Goal: Task Accomplishment & Management: Use online tool/utility

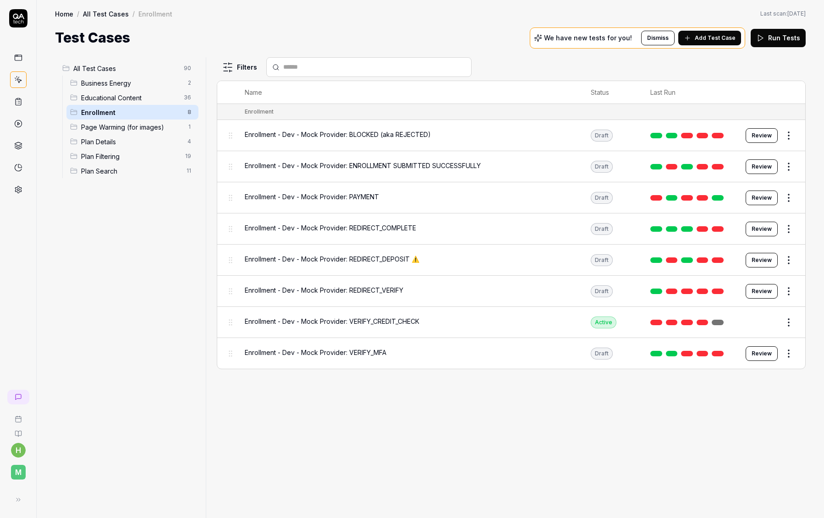
click at [772, 323] on button "Edit" at bounding box center [767, 322] width 22 height 15
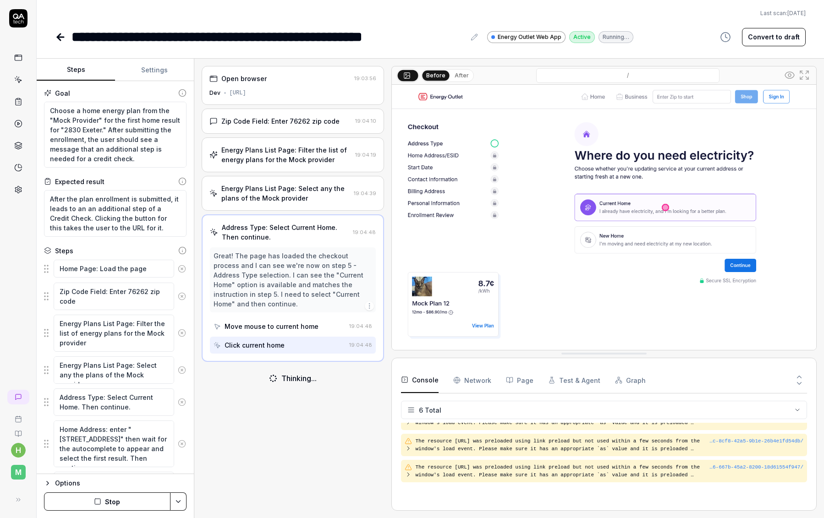
scroll to position [74, 0]
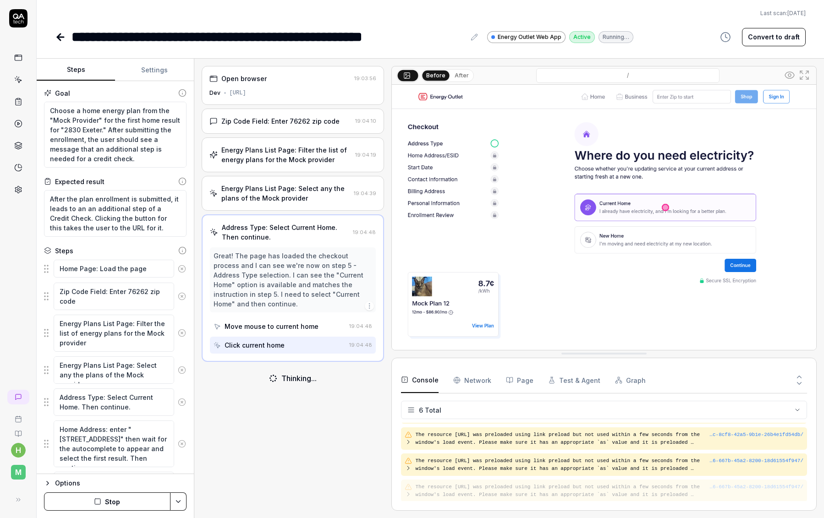
click at [467, 380] on Requests "Network" at bounding box center [472, 381] width 38 height 26
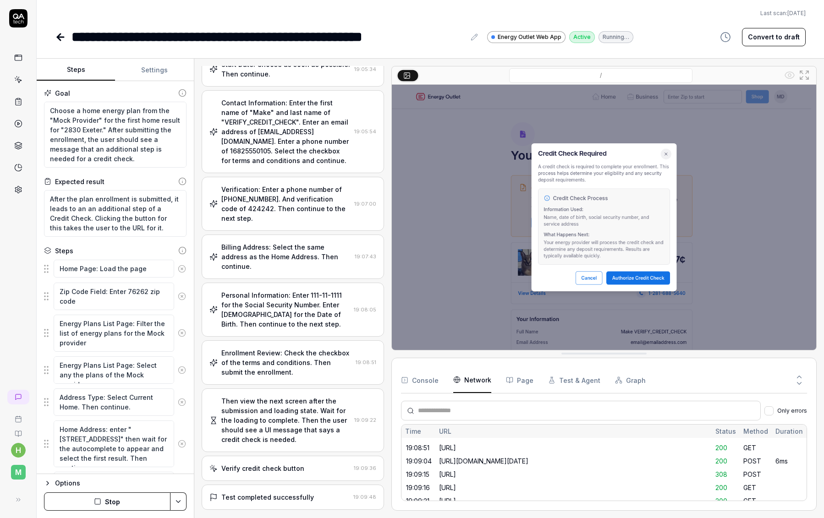
scroll to position [813, 0]
click at [778, 36] on button "Convert to draft" at bounding box center [774, 37] width 64 height 18
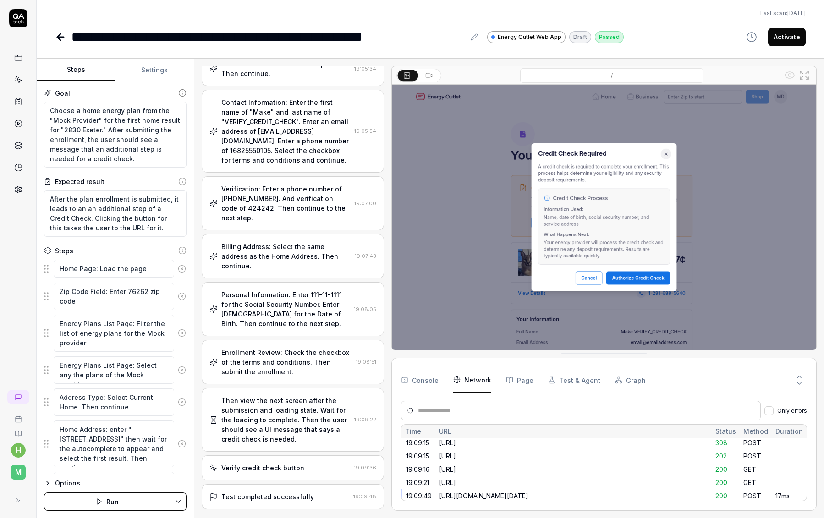
click at [62, 34] on icon at bounding box center [60, 37] width 11 height 11
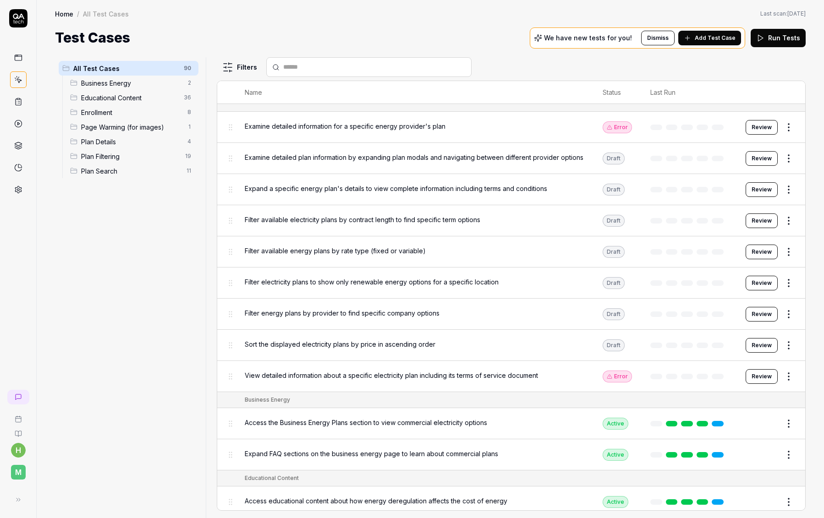
click at [137, 113] on span "Enrollment" at bounding box center [131, 113] width 101 height 10
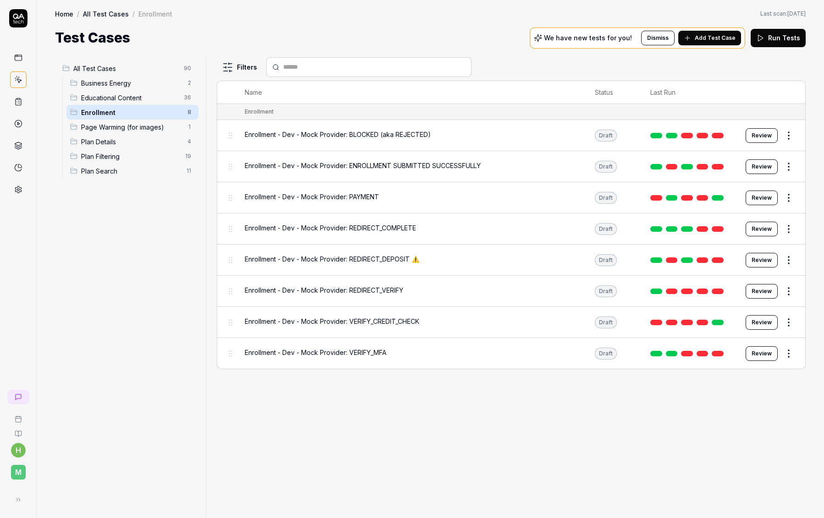
click at [395, 230] on span "Enrollment - Dev - Mock Provider: REDIRECT_COMPLETE" at bounding box center [330, 228] width 171 height 10
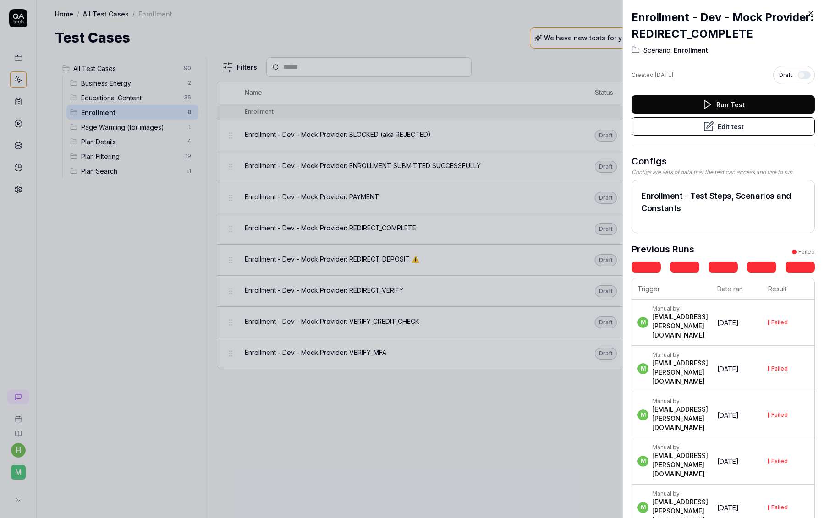
click at [765, 126] on button "Edit test" at bounding box center [723, 126] width 183 height 18
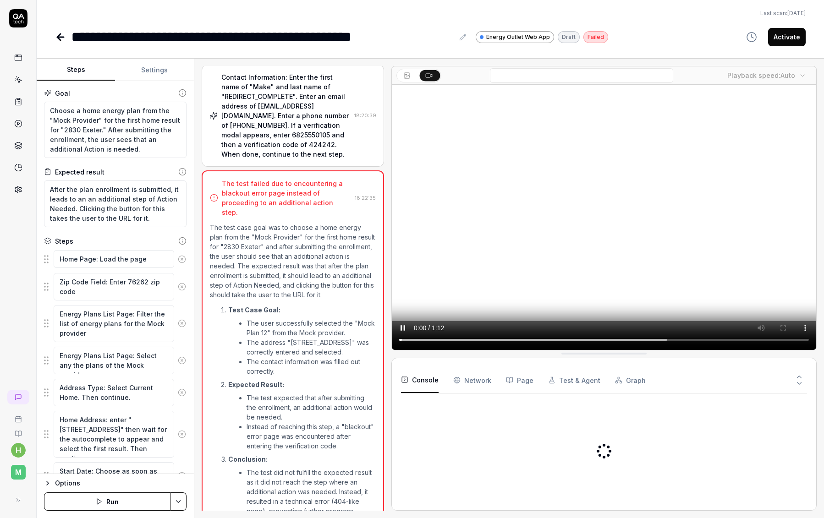
scroll to position [346, 0]
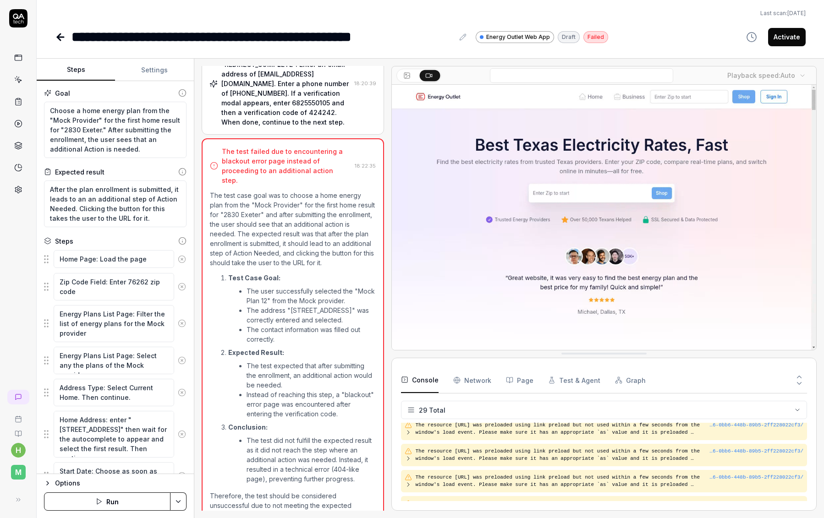
scroll to position [667, 0]
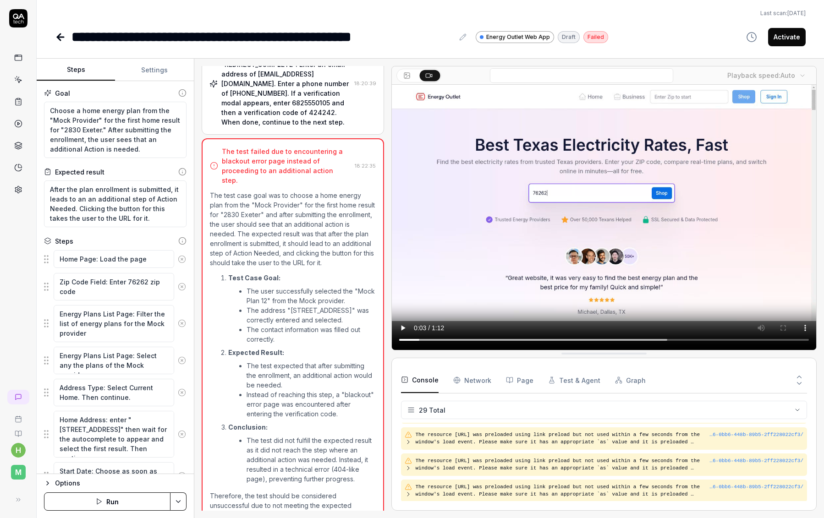
click at [113, 506] on button "Run" at bounding box center [107, 502] width 127 height 18
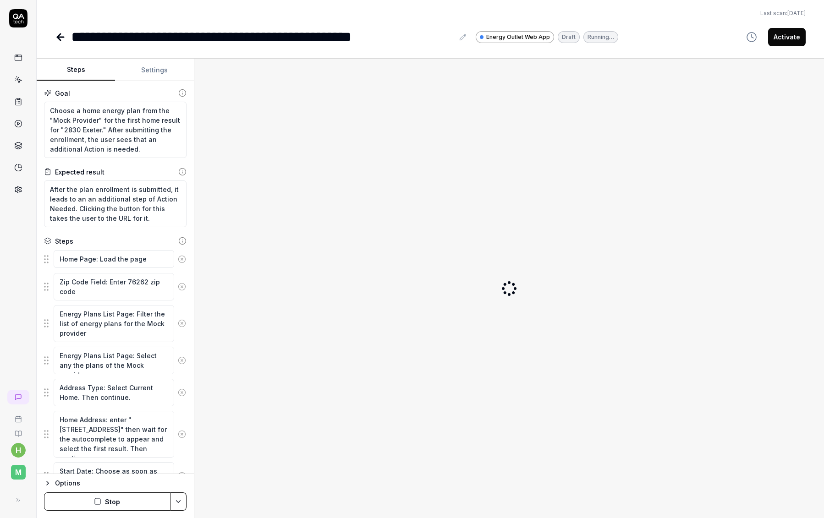
type textarea "*"
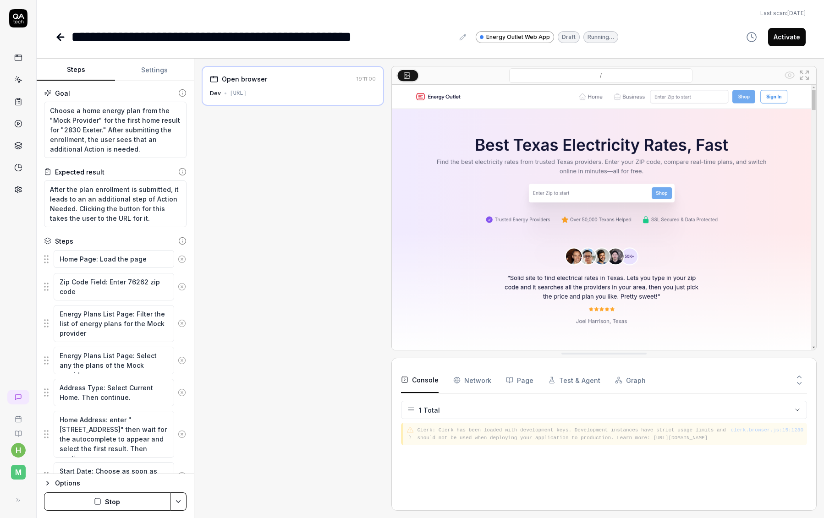
click at [58, 36] on icon at bounding box center [58, 37] width 3 height 6
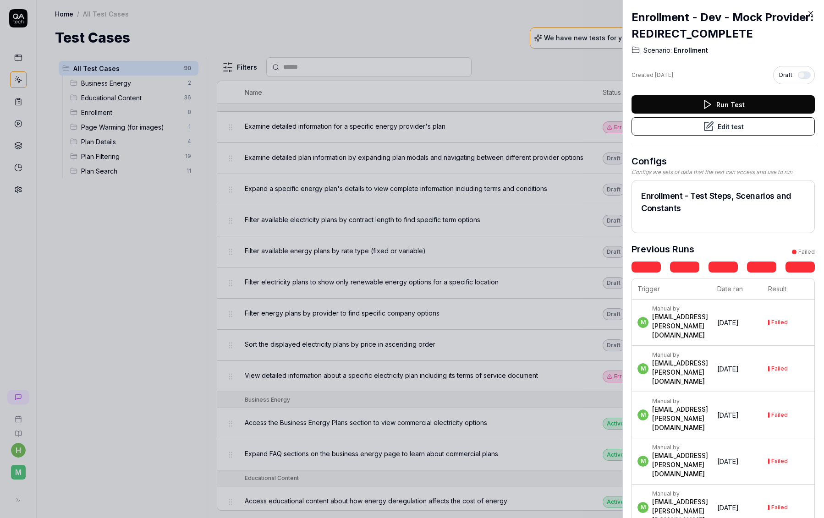
click at [411, 29] on div at bounding box center [412, 259] width 824 height 518
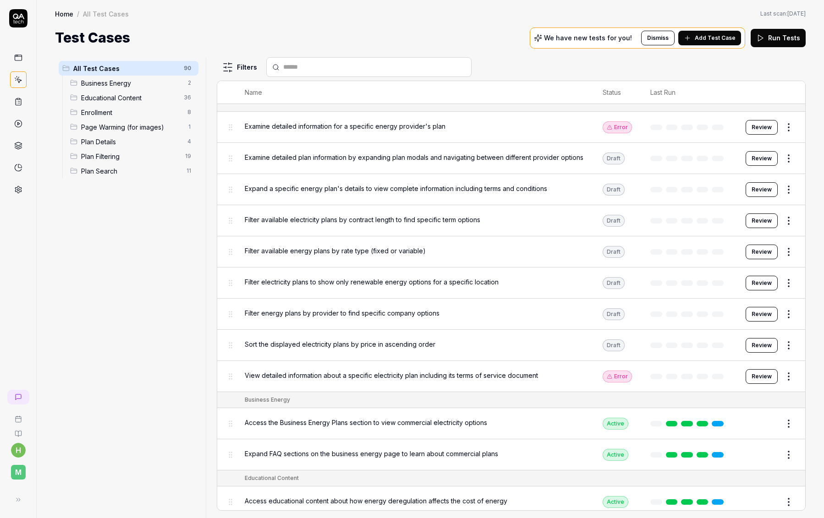
click at [112, 114] on span "Enrollment" at bounding box center [131, 113] width 101 height 10
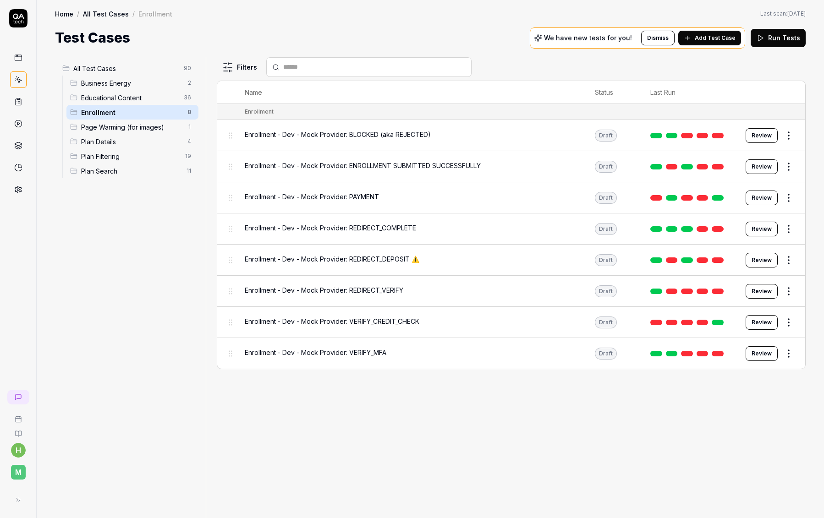
click at [363, 226] on span "Enrollment - Dev - Mock Provider: REDIRECT_COMPLETE" at bounding box center [330, 228] width 171 height 10
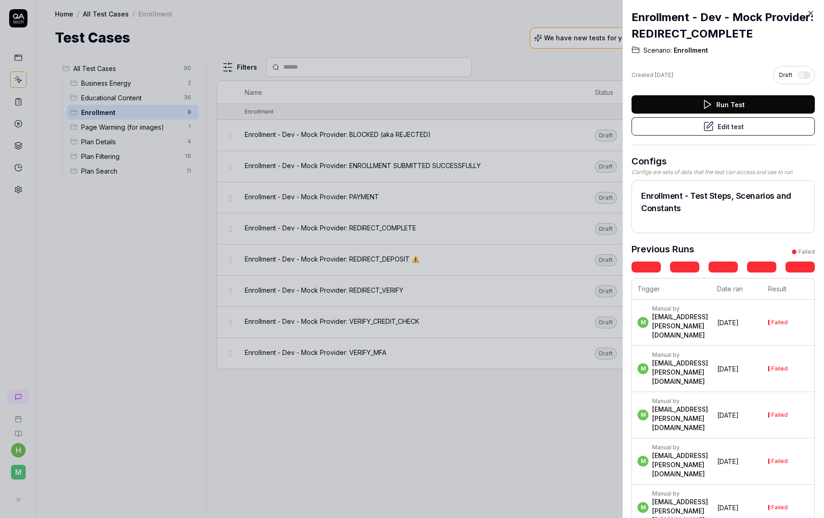
click at [744, 99] on button "Run Test" at bounding box center [723, 104] width 183 height 18
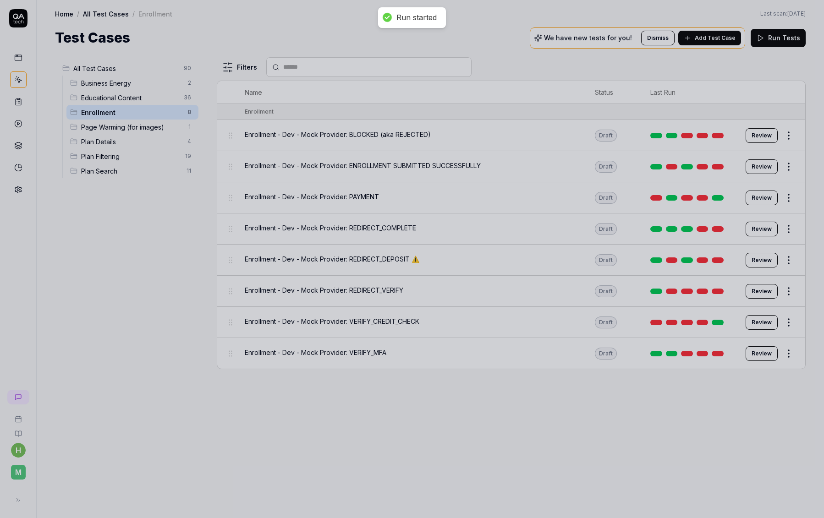
click at [491, 20] on div at bounding box center [412, 259] width 824 height 518
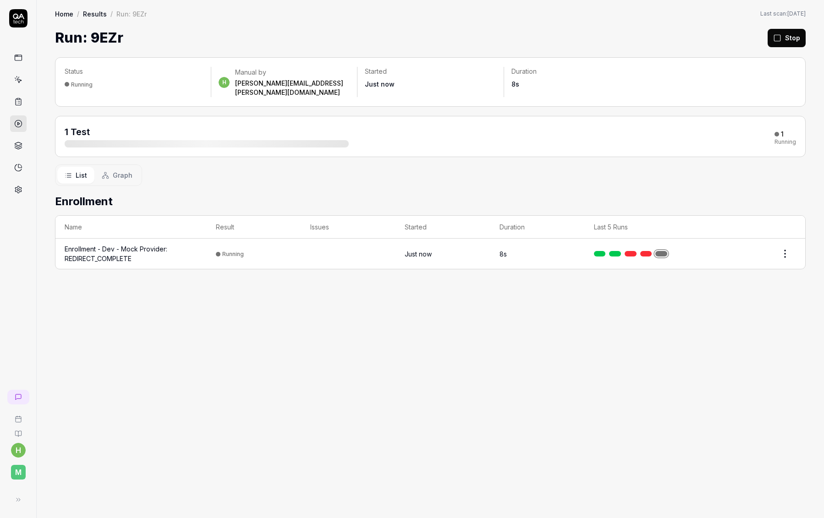
click at [15, 78] on icon at bounding box center [18, 80] width 8 height 8
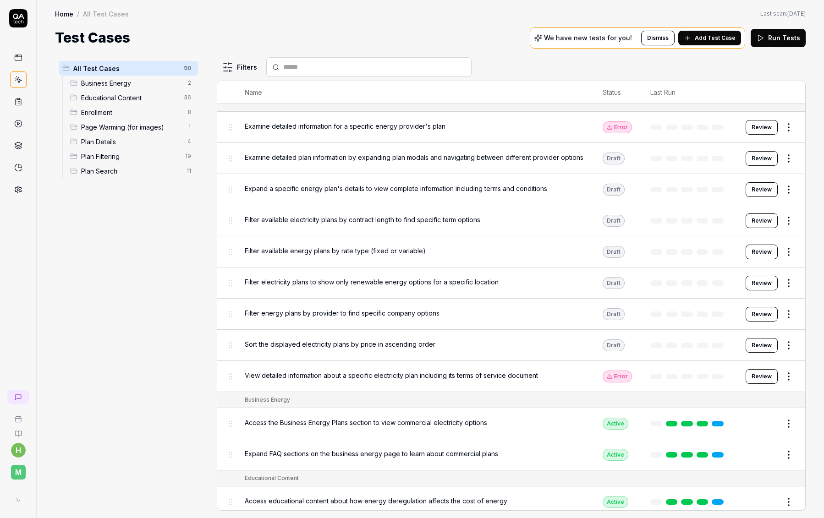
click at [108, 116] on span "Enrollment" at bounding box center [131, 113] width 101 height 10
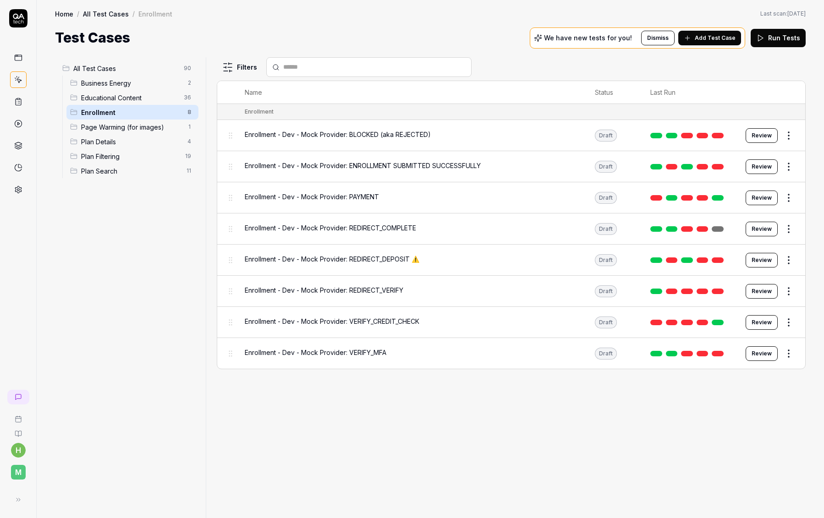
click at [336, 165] on span "Enrollment - Dev - Mock Provider: ENROLLMENT SUBMITTED SUCCESSFULLY" at bounding box center [363, 166] width 236 height 10
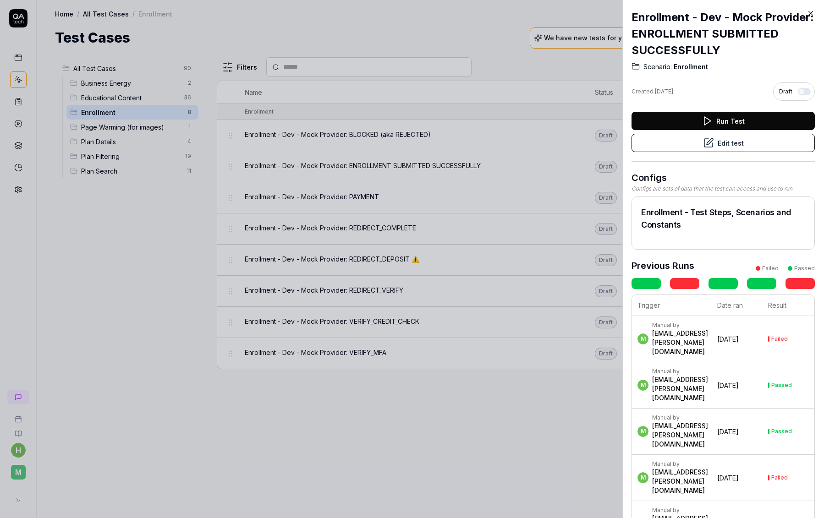
click at [738, 145] on button "Edit test" at bounding box center [723, 143] width 183 height 18
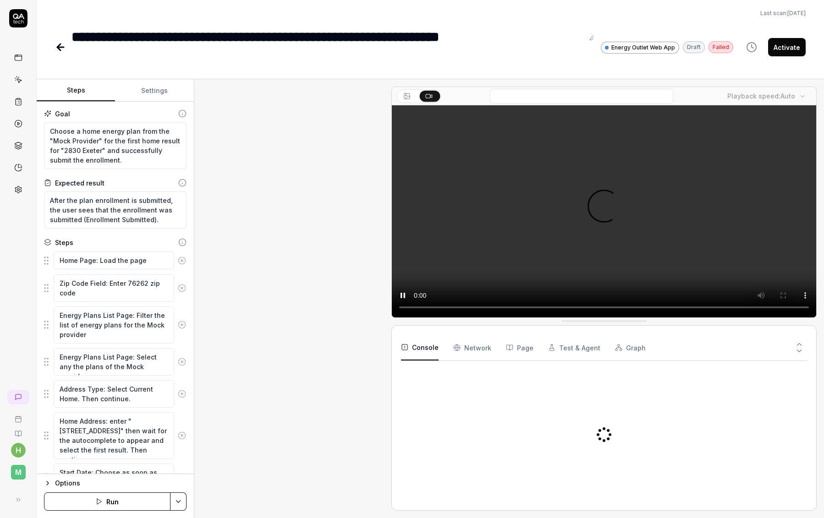
scroll to position [123, 0]
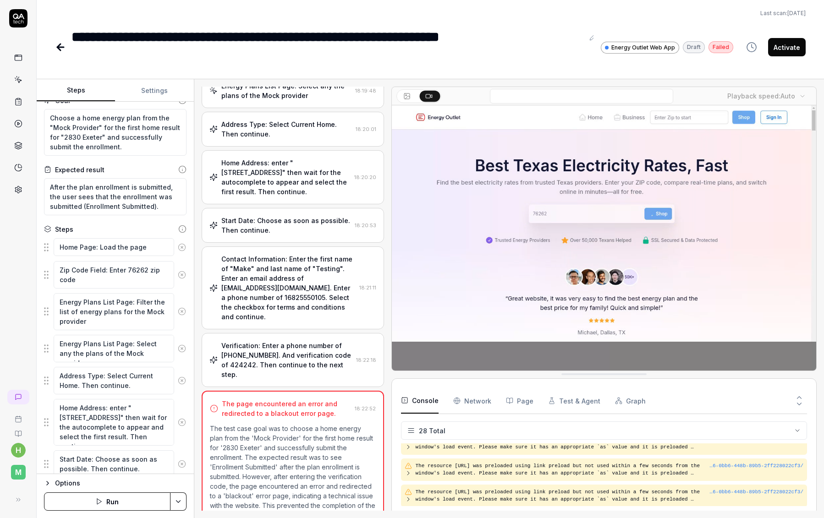
scroll to position [4, 0]
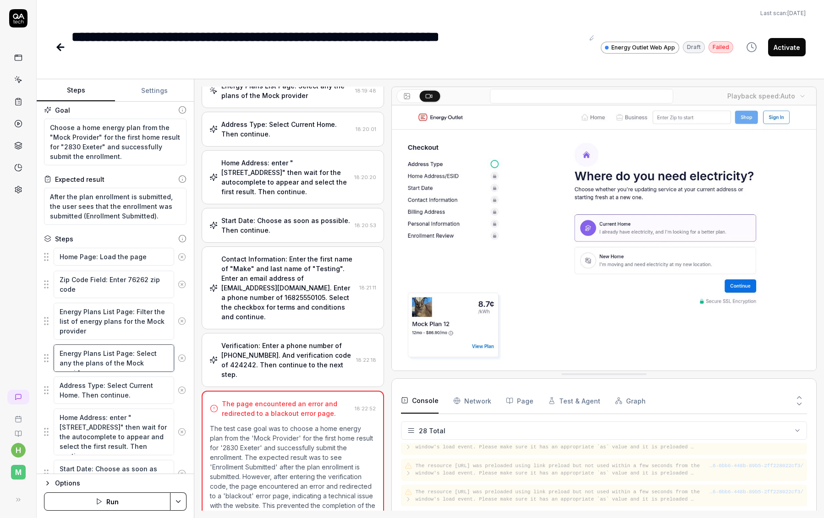
click at [140, 357] on textarea "Energy Plans List Page: Select any the plans of the Mock provider" at bounding box center [114, 359] width 121 height 28
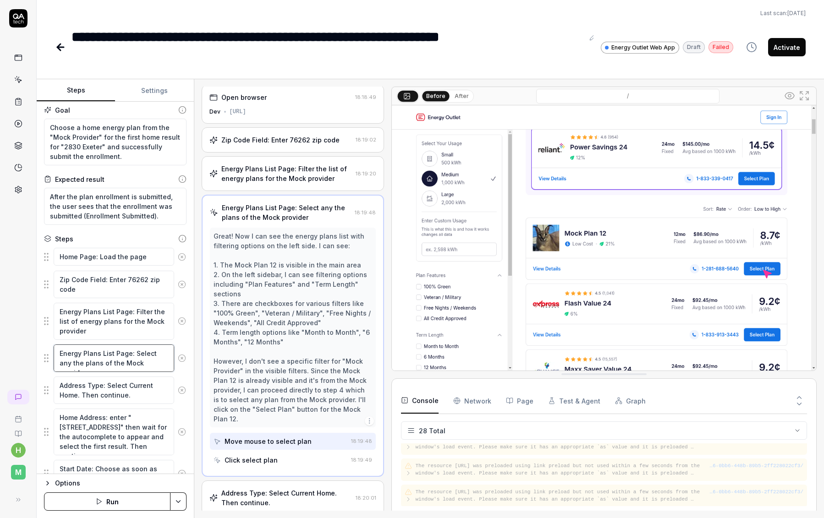
scroll to position [0, 0]
click at [600, 253] on img at bounding box center [604, 237] width 424 height 265
click at [55, 50] on icon at bounding box center [60, 47] width 11 height 11
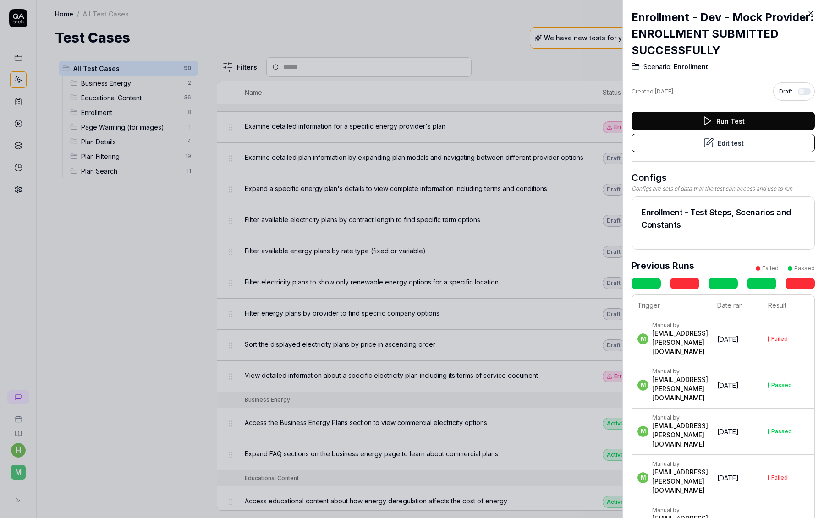
click at [462, 33] on div at bounding box center [412, 259] width 824 height 518
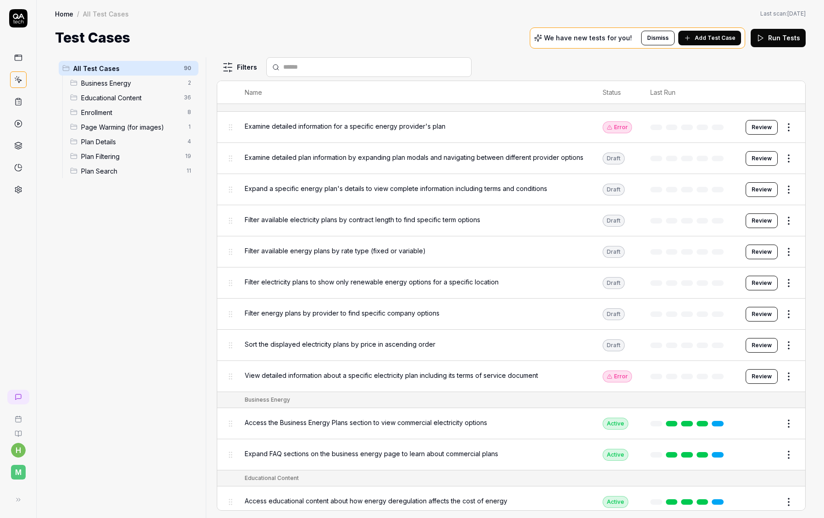
click at [124, 108] on span "Enrollment" at bounding box center [131, 113] width 101 height 10
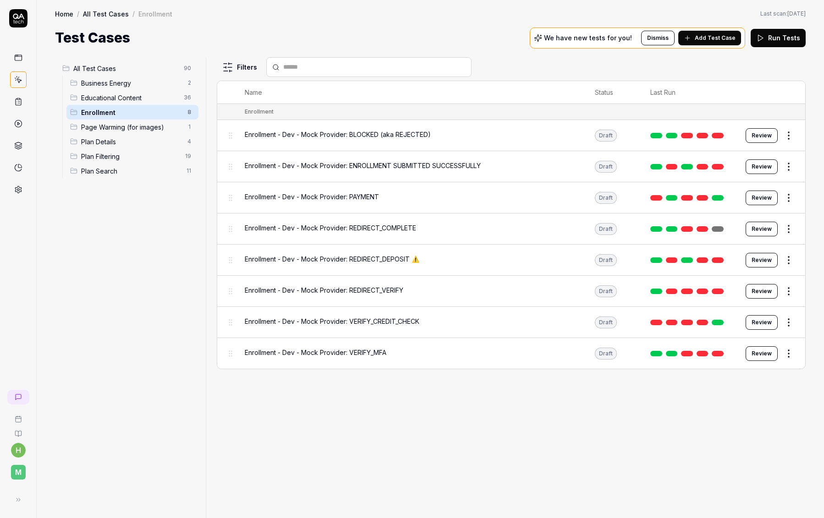
click at [370, 226] on span "Enrollment - Dev - Mock Provider: REDIRECT_COMPLETE" at bounding box center [330, 228] width 171 height 10
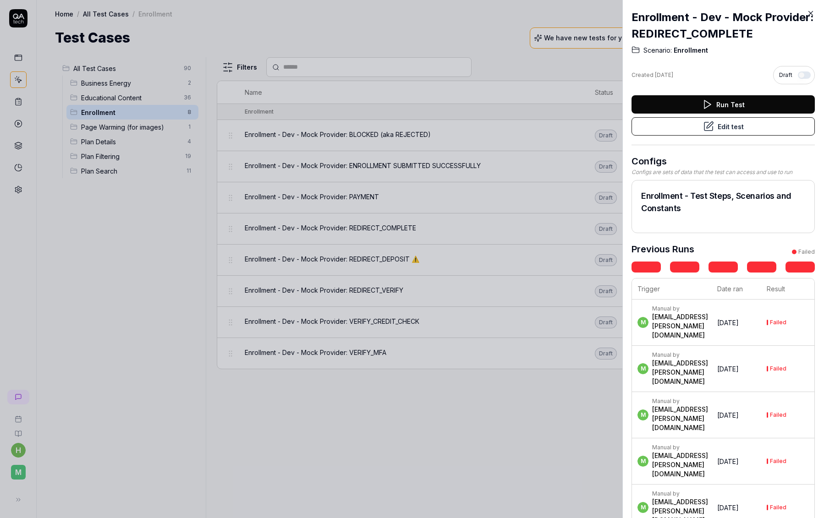
click at [760, 125] on button "Edit test" at bounding box center [723, 126] width 183 height 18
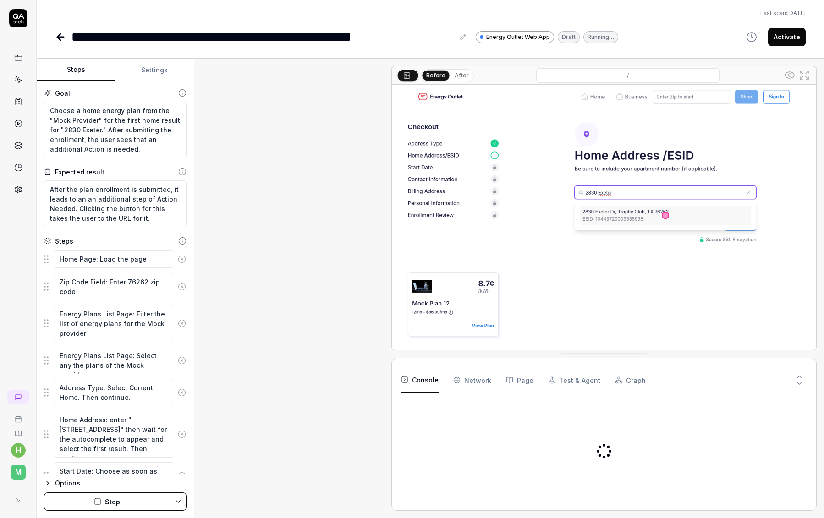
scroll to position [171, 0]
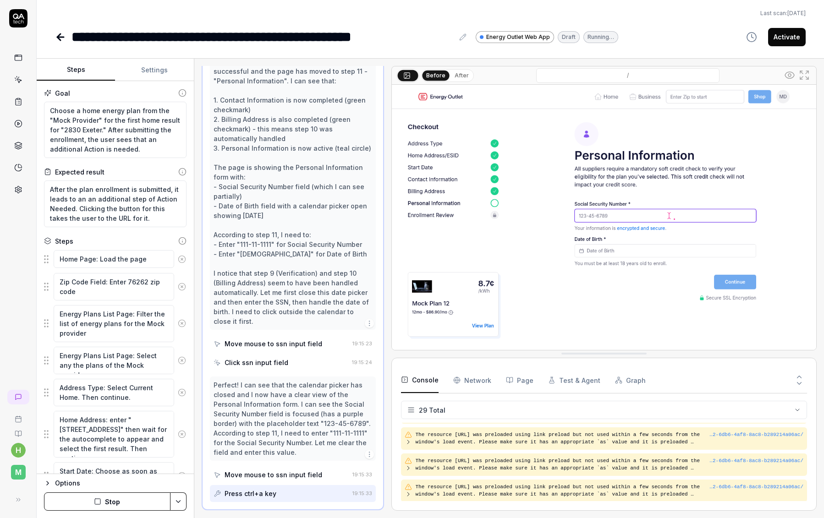
scroll to position [667, 0]
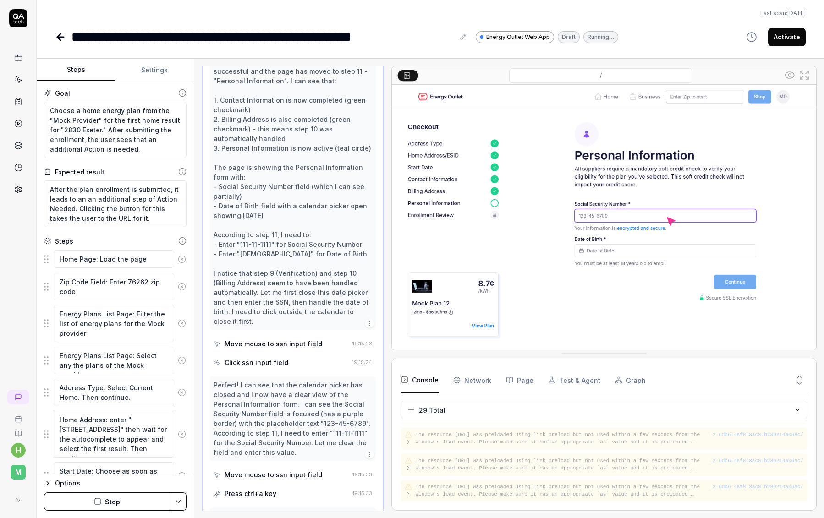
click at [154, 68] on button "Settings" at bounding box center [154, 70] width 78 height 22
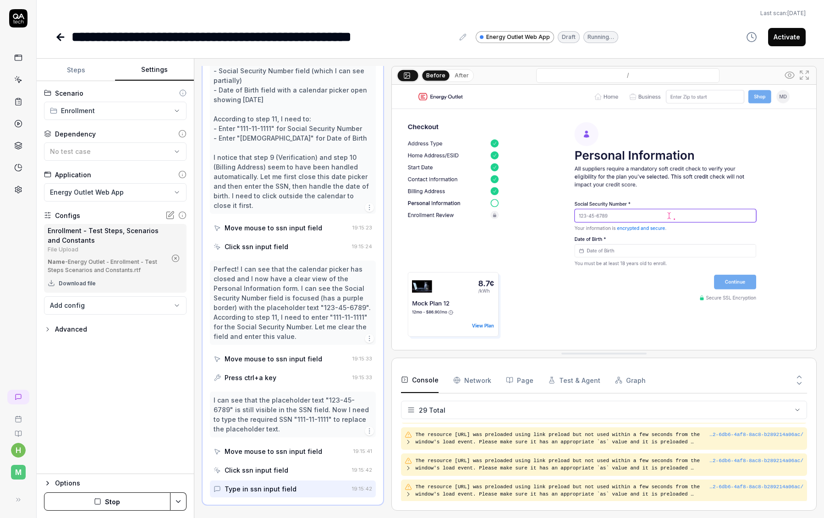
scroll to position [566, 0]
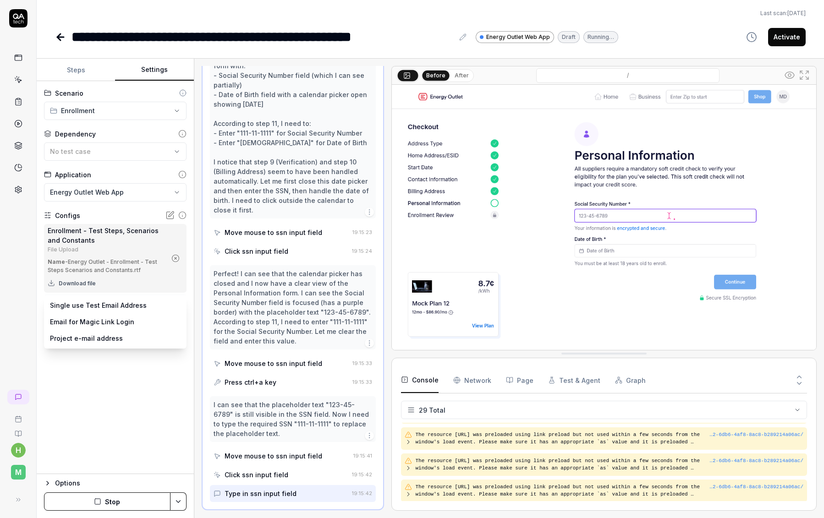
click at [178, 306] on body "**********" at bounding box center [412, 259] width 824 height 518
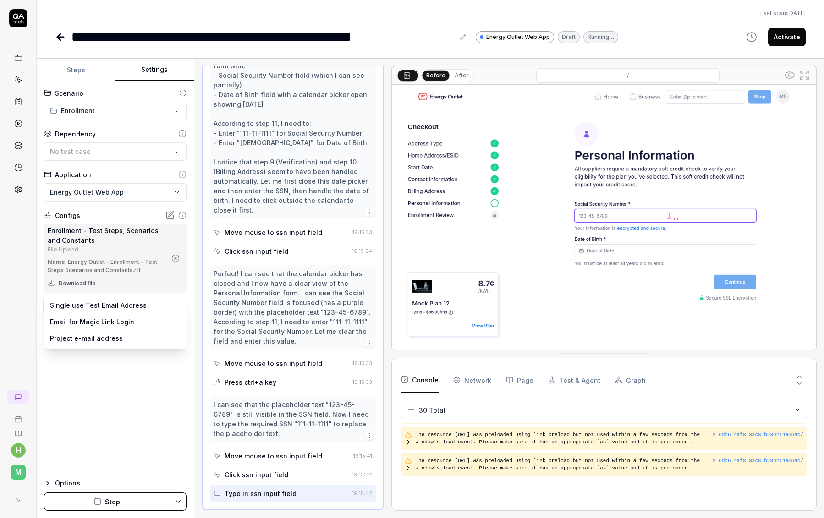
click at [111, 385] on html "**********" at bounding box center [412, 259] width 824 height 518
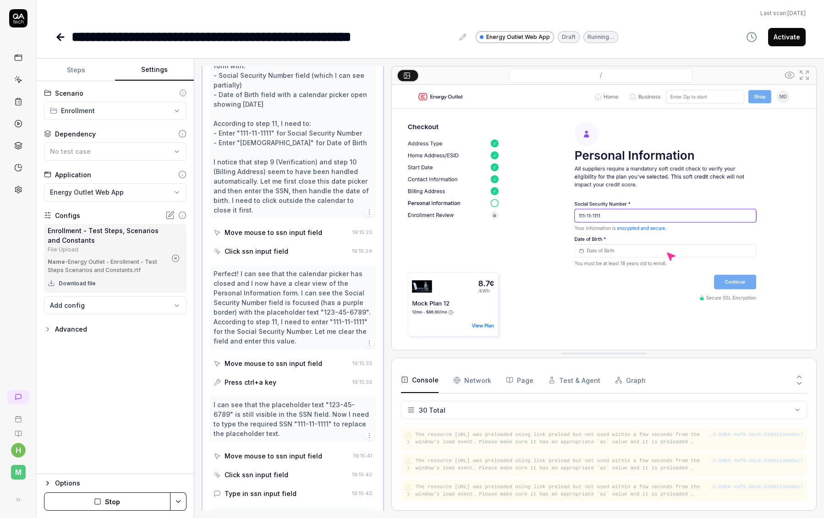
click at [72, 329] on div "Advanced" at bounding box center [71, 329] width 32 height 11
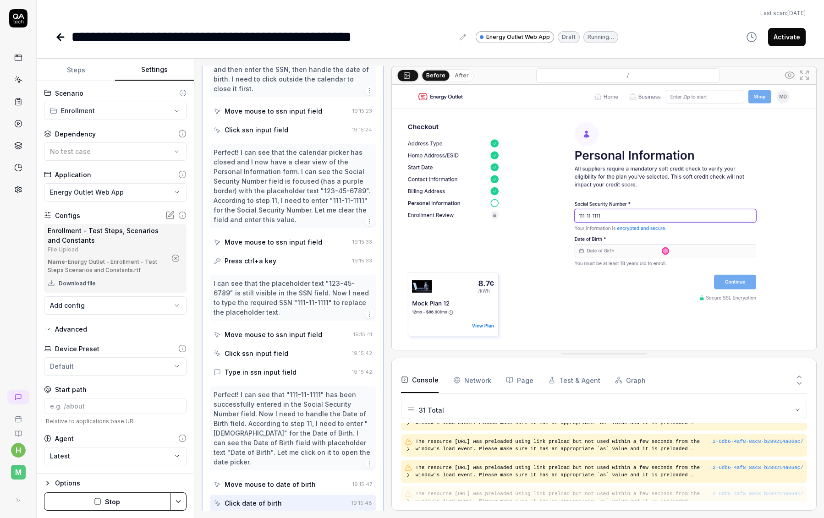
scroll to position [720, 0]
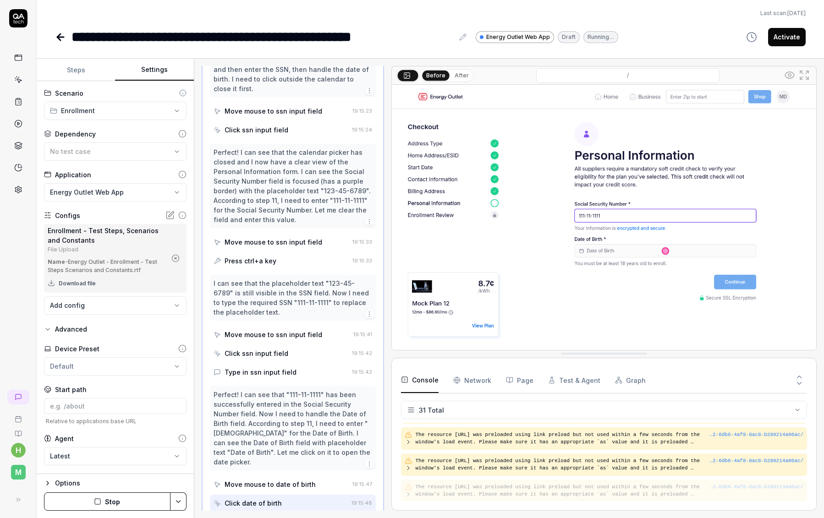
click at [67, 69] on button "Steps" at bounding box center [76, 70] width 78 height 22
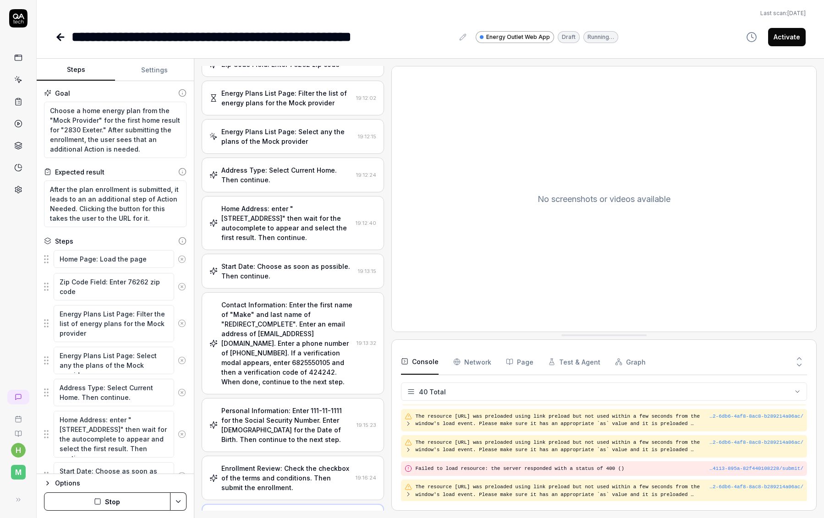
scroll to position [947, 0]
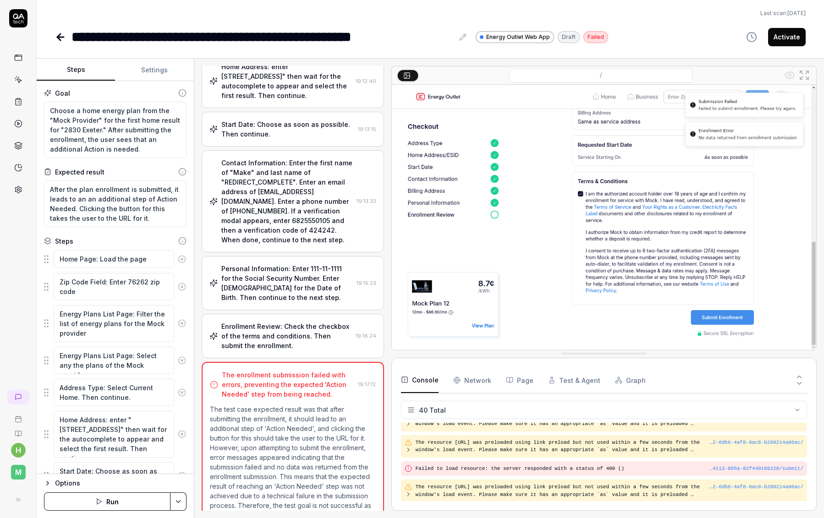
click at [314, 405] on p "The test case expected result was that after submitting the enrollment, it shou…" at bounding box center [293, 463] width 166 height 116
click at [300, 370] on div "The enrollment submission failed with errors, preventing the expected 'Action N…" at bounding box center [288, 384] width 132 height 29
click at [270, 322] on div "Enrollment Review: Check the checkbox of the terms and conditions. Then submit …" at bounding box center [286, 336] width 131 height 29
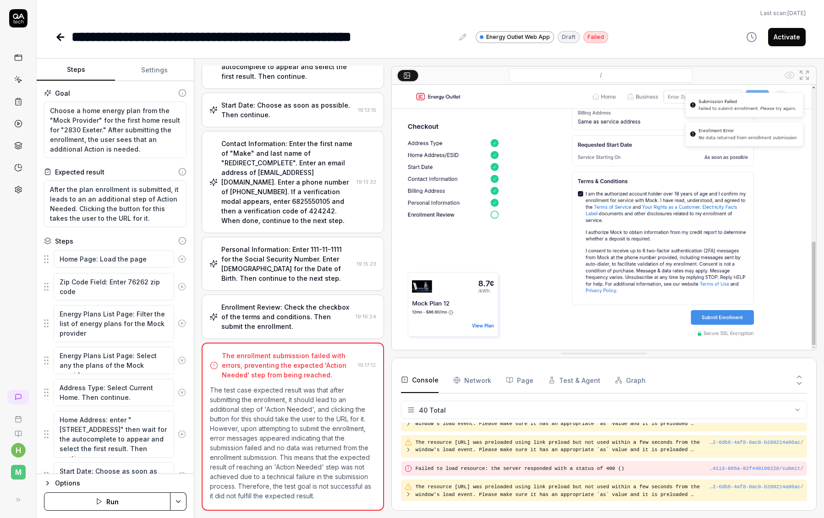
scroll to position [199, 0]
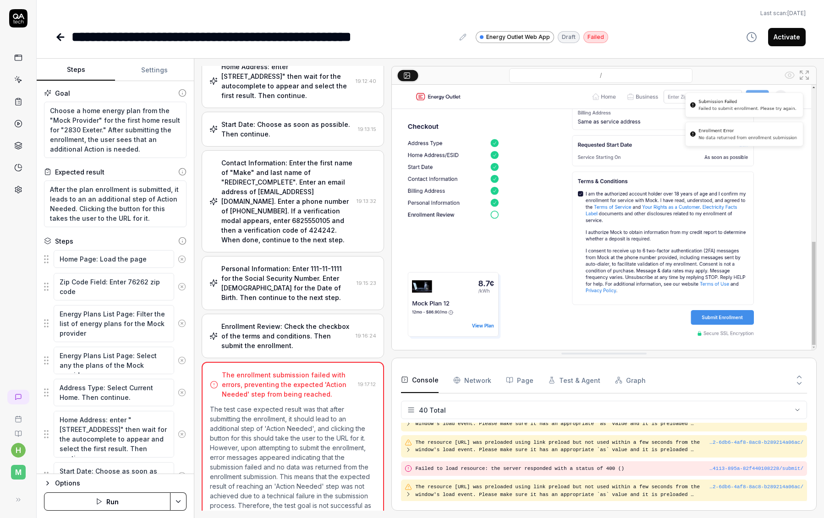
click at [618, 297] on img at bounding box center [604, 217] width 424 height 265
click at [688, 252] on img at bounding box center [604, 217] width 424 height 265
click at [404, 76] on icon at bounding box center [406, 75] width 7 height 7
click at [268, 322] on div "Enrollment Review: Check the checkbox of the terms and conditions. Then submit …" at bounding box center [286, 336] width 131 height 29
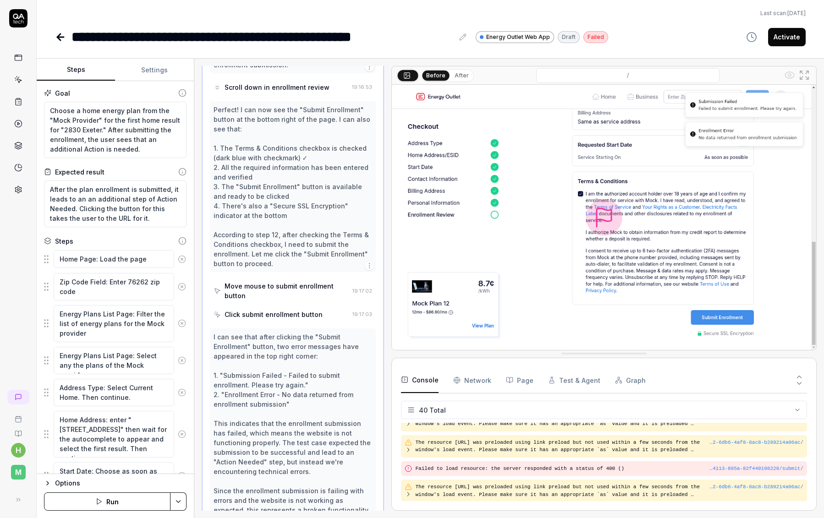
scroll to position [1259, 0]
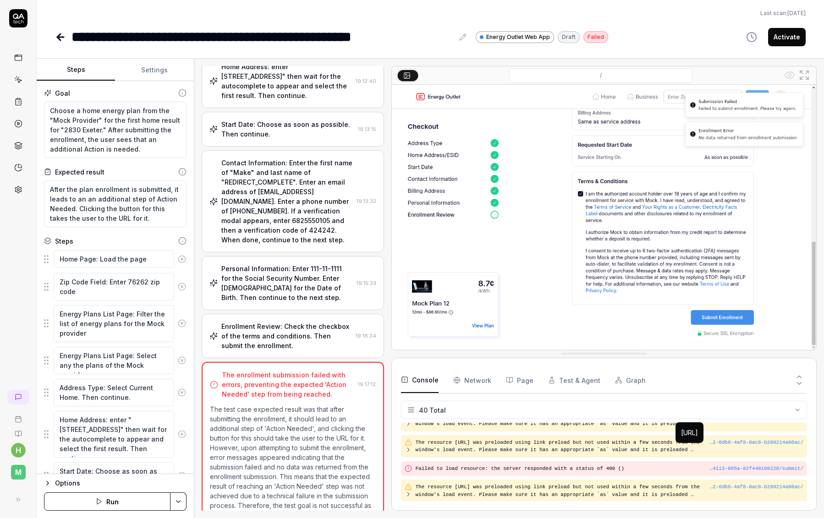
click at [735, 468] on div "…4113-895a-82f440108228/submit/" at bounding box center [757, 469] width 94 height 8
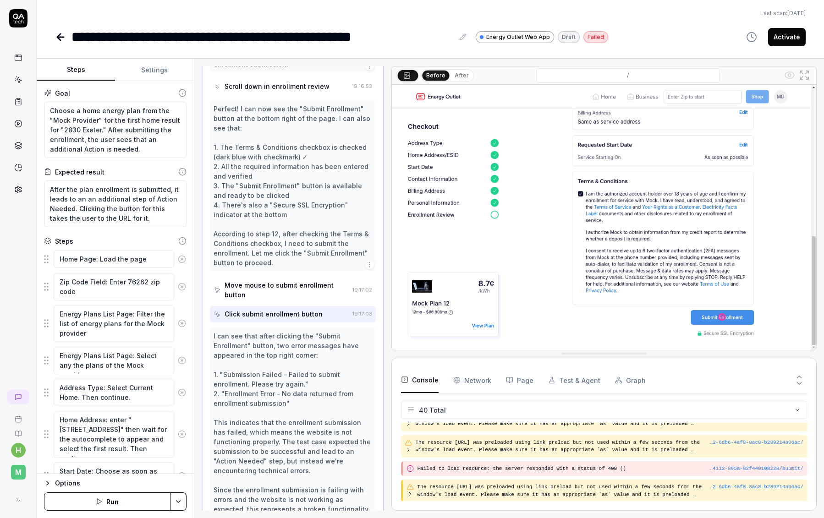
scroll to position [1211, 0]
click at [483, 378] on Requests "Network" at bounding box center [472, 381] width 38 height 26
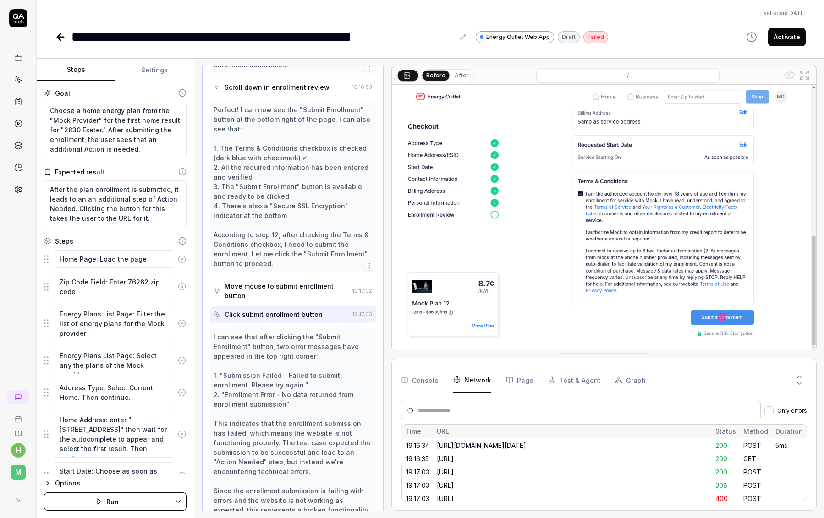
scroll to position [906, 0]
type textarea "*"
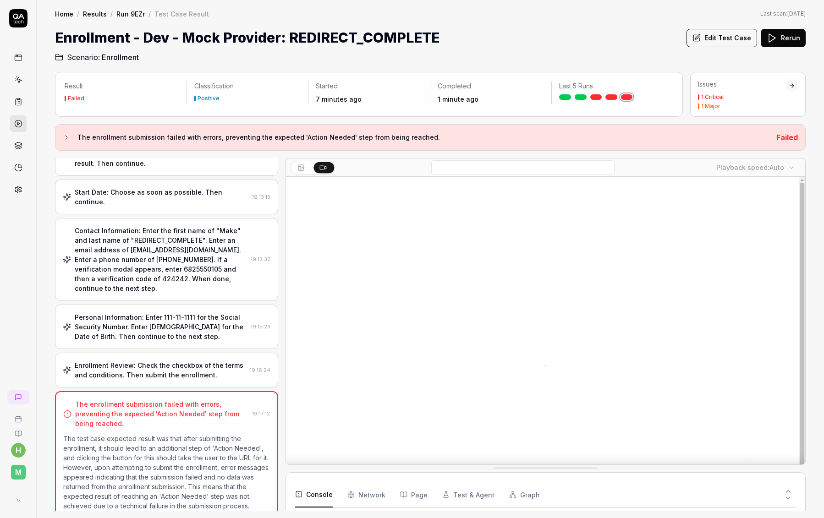
scroll to position [963, 0]
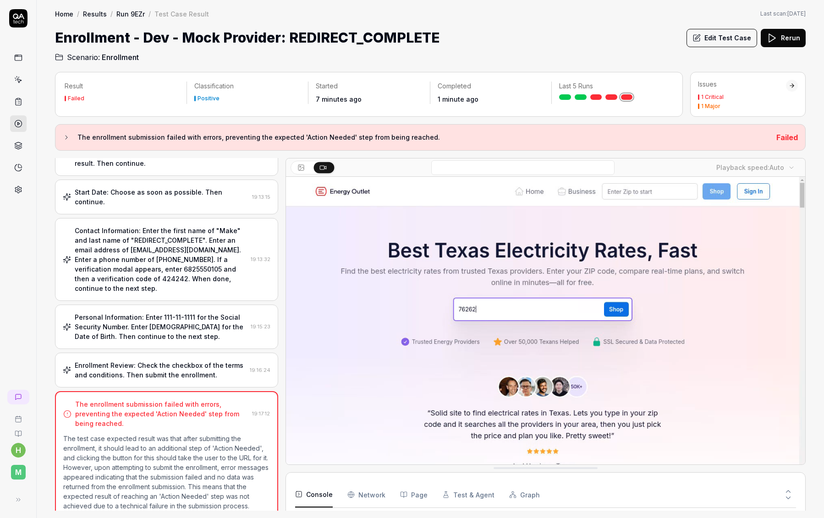
click at [65, 135] on icon at bounding box center [66, 137] width 7 height 7
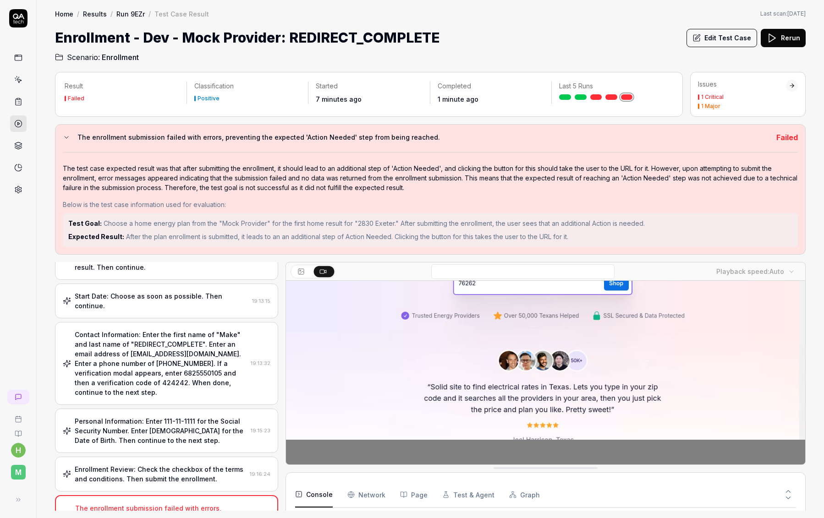
scroll to position [140, 0]
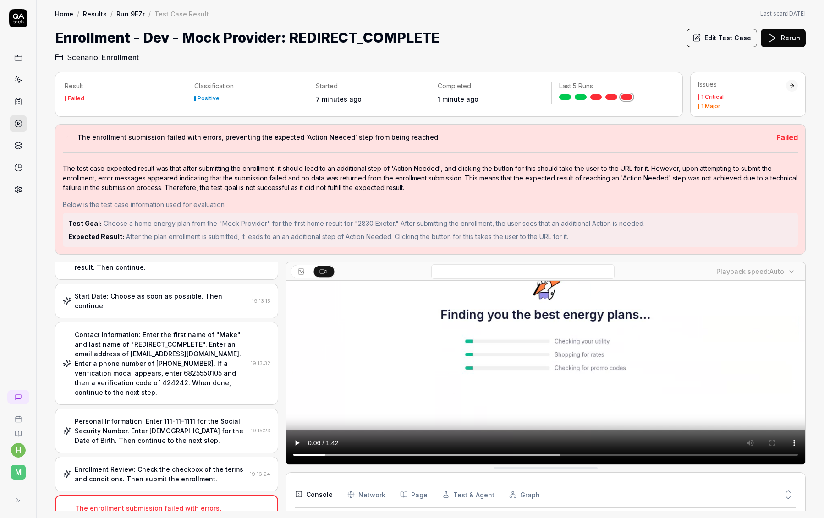
click at [671, 419] on video at bounding box center [545, 303] width 519 height 325
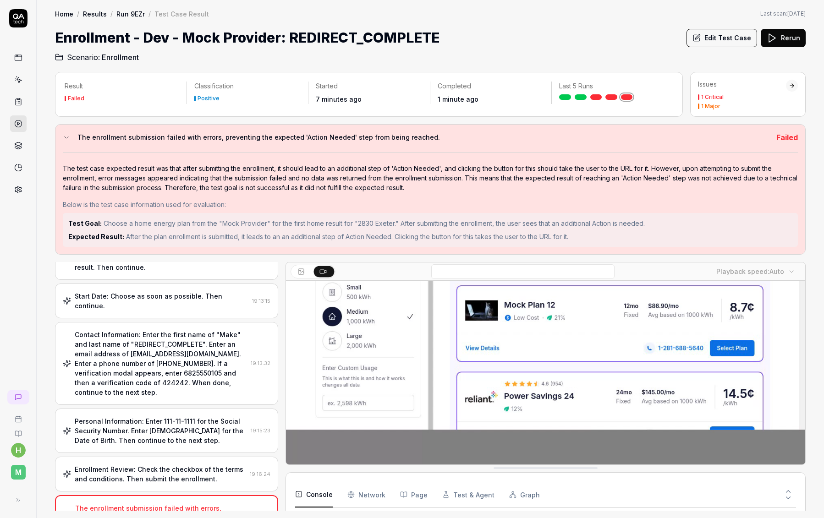
click at [449, 337] on video at bounding box center [545, 303] width 519 height 325
